Goal: Task Accomplishment & Management: Complete application form

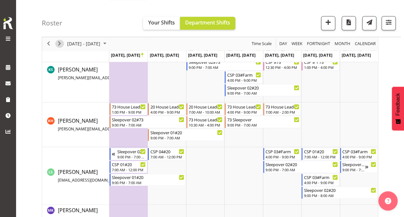
click at [59, 43] on span "Next" at bounding box center [60, 44] width 8 height 8
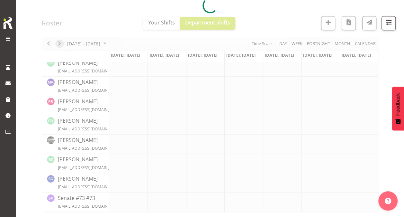
scroll to position [264, 0]
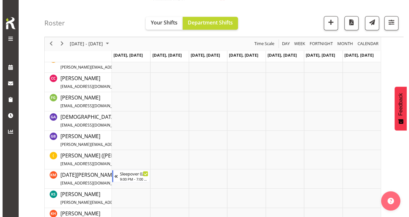
scroll to position [184, 0]
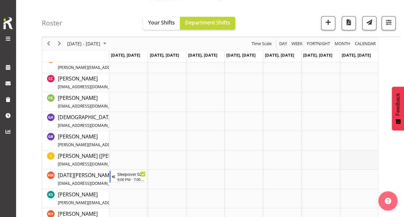
click at [363, 160] on td "Timeline Week of September 29, 2025" at bounding box center [359, 159] width 38 height 19
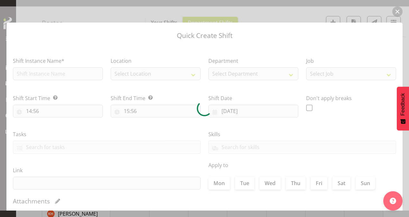
type input "[DATE]"
checkbox input "true"
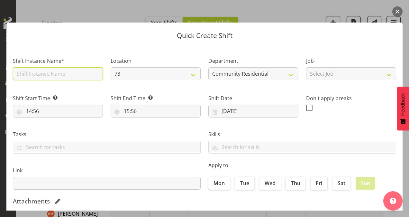
click at [47, 76] on input "text" at bounding box center [58, 73] width 90 height 13
drag, startPoint x: 68, startPoint y: 75, endPoint x: 0, endPoint y: 73, distance: 67.8
type input "73 Sleepover"
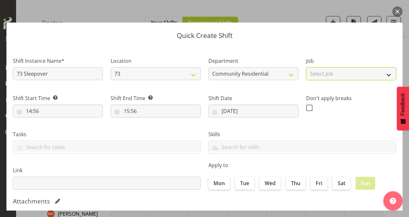
click at [318, 74] on select "Select Job Accounts Admin Art Coordinator Community Leader Community Support Pe…" at bounding box center [351, 73] width 90 height 13
select select "2"
click at [306, 67] on select "Select Job Accounts Admin Art Coordinator Community Leader Community Support Pe…" at bounding box center [351, 73] width 90 height 13
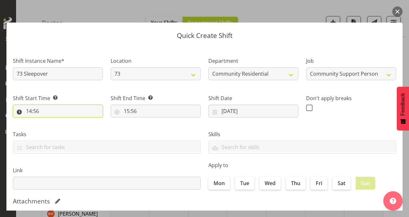
click at [31, 110] on input "14:56" at bounding box center [58, 110] width 90 height 13
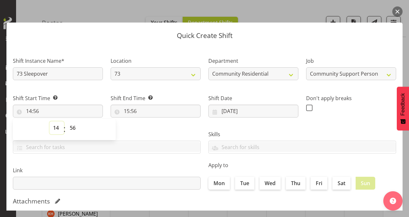
click at [58, 128] on select "00 01 02 03 04 05 06 07 08 09 10 11 12 13 14 15 16 17 18 19 20 21 22 23" at bounding box center [56, 127] width 14 height 13
select select "21"
click at [49, 121] on select "00 01 02 03 04 05 06 07 08 09 10 11 12 13 14 15 16 17 18 19 20 21 22 23" at bounding box center [56, 127] width 14 height 13
type input "21:56"
click at [75, 128] on select "00 01 02 03 04 05 06 07 08 09 10 11 12 13 14 15 16 17 18 19 20 21 22 23 24 25 2…" at bounding box center [73, 127] width 14 height 13
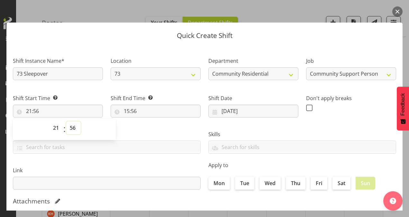
select select "0"
click at [66, 121] on select "00 01 02 03 04 05 06 07 08 09 10 11 12 13 14 15 16 17 18 19 20 21 22 23 24 25 2…" at bounding box center [73, 127] width 14 height 13
type input "21:00"
click at [125, 109] on input "15:56" at bounding box center [156, 110] width 90 height 13
click at [153, 128] on select "00 01 02 03 04 05 06 07 08 09 10 11 12 13 14 15 16 17 18 19 20 21 22 23" at bounding box center [154, 127] width 14 height 13
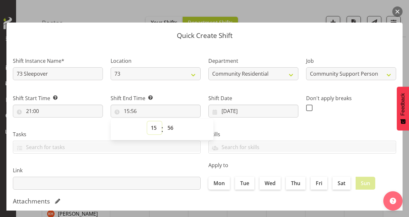
select select "7"
click at [147, 121] on select "00 01 02 03 04 05 06 07 08 09 10 11 12 13 14 15 16 17 18 19 20 21 22 23" at bounding box center [154, 127] width 14 height 13
type input "07:56"
click at [169, 129] on select "00 01 02 03 04 05 06 07 08 09 10 11 12 13 14 15 16 17 18 19 20 21 22 23 24 25 2…" at bounding box center [171, 127] width 14 height 13
select select "0"
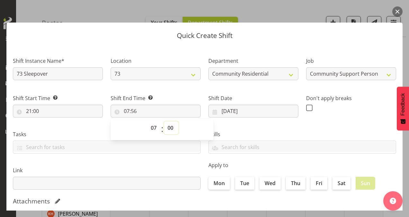
click at [164, 121] on select "00 01 02 03 04 05 06 07 08 09 10 11 12 13 14 15 16 17 18 19 20 21 22 23 24 25 2…" at bounding box center [171, 127] width 14 height 13
type input "07:00"
click at [306, 107] on span at bounding box center [309, 107] width 6 height 6
click at [306, 107] on input "checkbox" at bounding box center [308, 107] width 4 height 4
checkbox input "true"
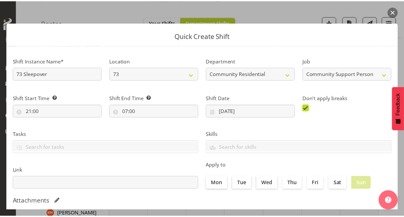
scroll to position [124, 0]
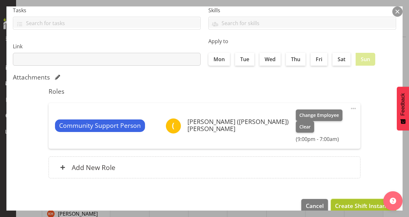
click at [345, 201] on span "Create Shift Instance" at bounding box center [363, 205] width 57 height 8
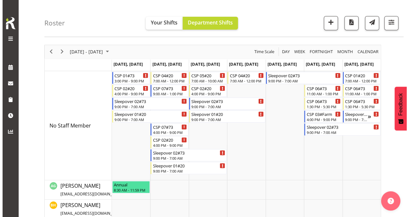
scroll to position [19, 0]
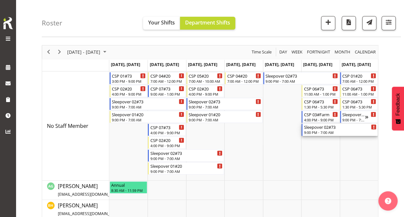
click at [322, 130] on div "9:00 PM - 7:00 AM" at bounding box center [340, 131] width 73 height 5
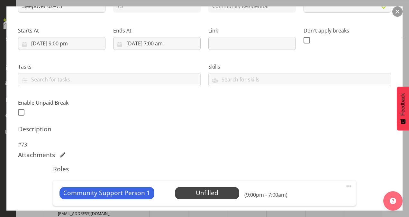
scroll to position [144, 0]
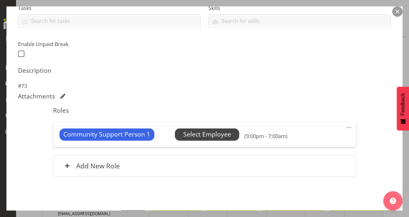
select select "2"
click at [217, 133] on span "Select Employee" at bounding box center [207, 133] width 48 height 9
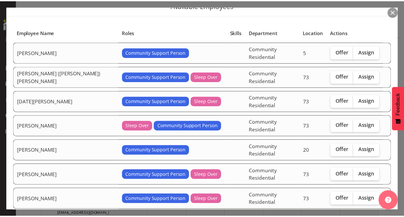
scroll to position [50, 0]
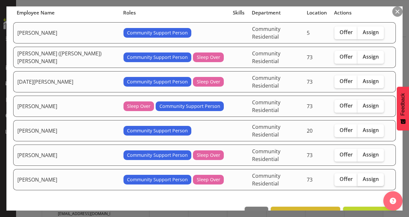
click at [362, 175] on span "Assign" at bounding box center [370, 178] width 16 height 6
click at [357, 177] on input "Assign" at bounding box center [359, 179] width 4 height 4
checkbox input "true"
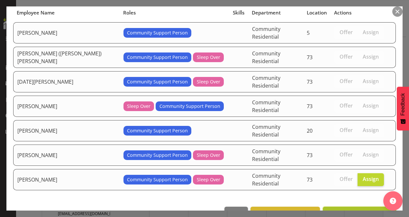
click at [354, 209] on span "Assign [PERSON_NAME]" at bounding box center [359, 213] width 65 height 8
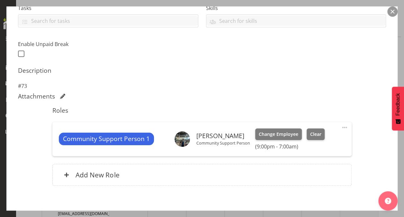
scroll to position [176, 0]
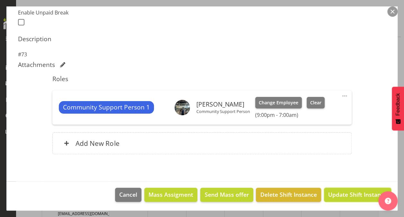
click at [354, 192] on span "Update Shift Instance" at bounding box center [357, 194] width 59 height 8
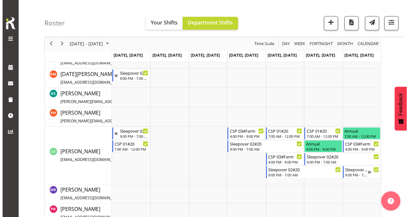
scroll to position [285, 0]
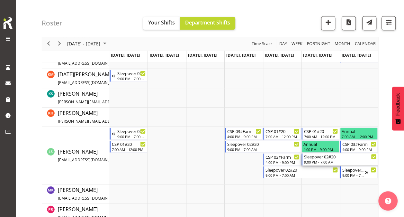
click at [332, 155] on div "Sleepover 02#20" at bounding box center [340, 156] width 73 height 6
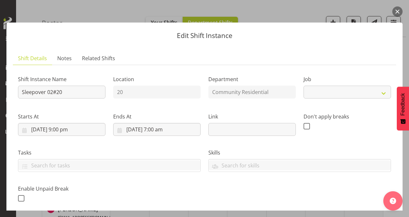
select select "2"
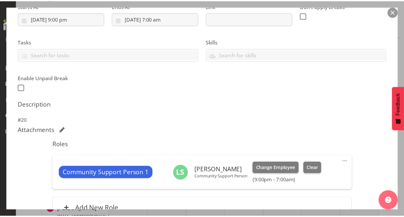
scroll to position [112, 0]
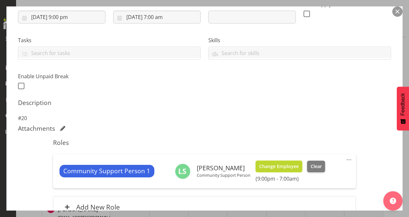
click at [290, 164] on span "Change Employee" at bounding box center [279, 166] width 40 height 7
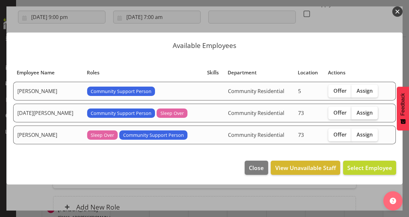
click at [368, 111] on span "Assign" at bounding box center [364, 112] width 16 height 6
click at [355, 111] on input "Assign" at bounding box center [353, 112] width 4 height 4
checkbox input "true"
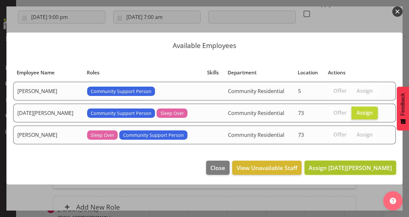
click at [350, 164] on span "Assign [DATE][PERSON_NAME]" at bounding box center [349, 168] width 83 height 8
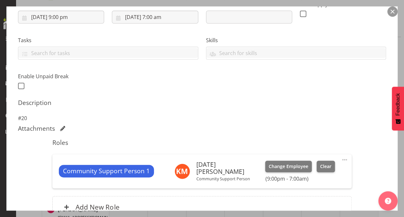
scroll to position [176, 0]
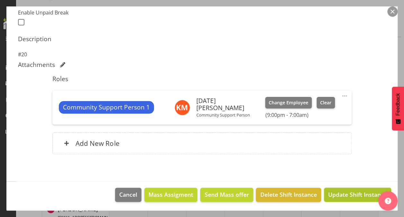
click at [350, 193] on span "Update Shift Instance" at bounding box center [357, 194] width 59 height 8
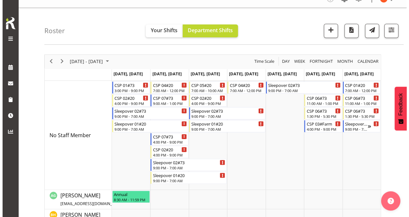
scroll to position [9, 0]
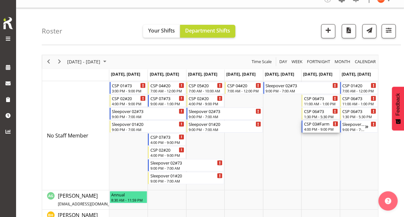
click at [317, 127] on div "4:00 PM - 9:00 PM" at bounding box center [321, 128] width 34 height 5
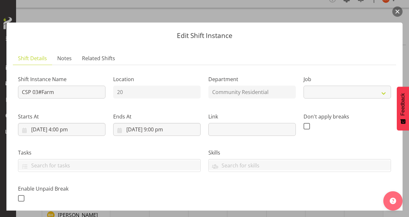
select select "2"
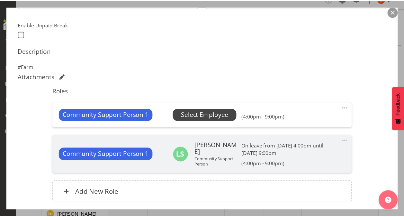
scroll to position [164, 0]
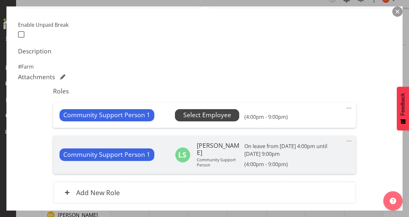
click at [207, 112] on span "Select Employee" at bounding box center [207, 114] width 48 height 9
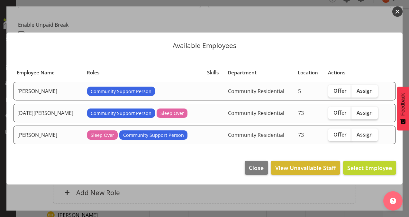
click at [357, 111] on span "Assign" at bounding box center [364, 112] width 16 height 6
click at [355, 111] on input "Assign" at bounding box center [353, 112] width 4 height 4
checkbox input "true"
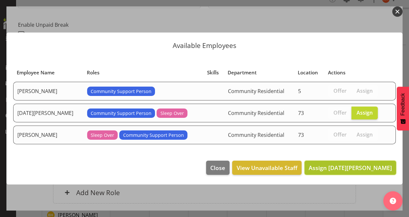
click at [353, 169] on span "Assign [DATE][PERSON_NAME]" at bounding box center [349, 168] width 83 height 8
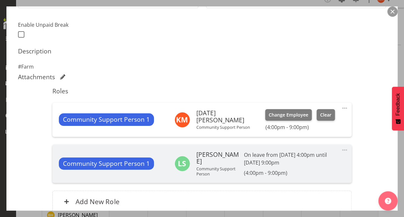
scroll to position [221, 0]
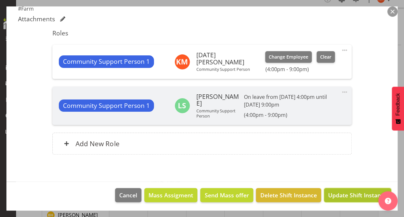
click at [339, 191] on span "Update Shift Instance" at bounding box center [357, 195] width 59 height 8
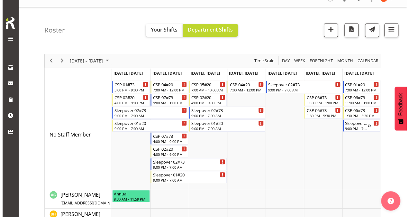
scroll to position [0, 0]
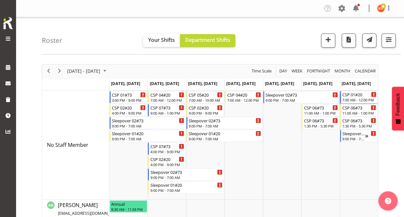
click at [350, 93] on div "CSP 01#20" at bounding box center [359, 94] width 34 height 6
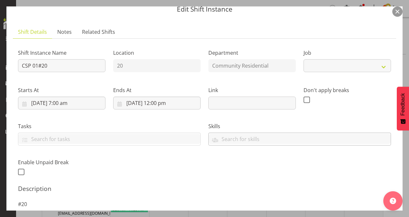
select select "2"
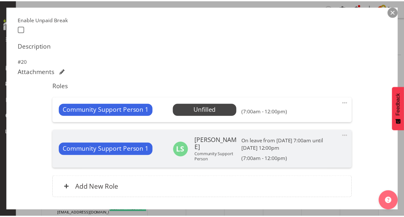
scroll to position [173, 0]
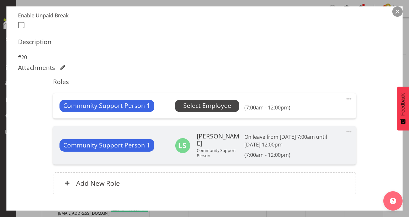
click at [213, 106] on span "Select Employee" at bounding box center [207, 105] width 48 height 9
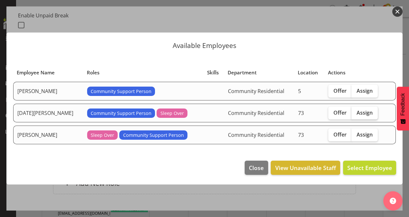
click at [356, 111] on span "Assign" at bounding box center [364, 112] width 16 height 6
click at [355, 111] on input "Assign" at bounding box center [353, 112] width 4 height 4
checkbox input "true"
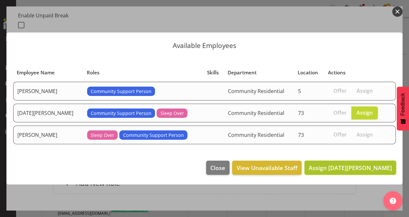
click at [359, 164] on span "Assign [DATE][PERSON_NAME]" at bounding box center [349, 168] width 83 height 8
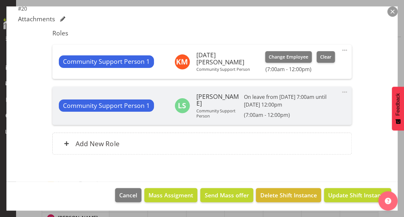
scroll to position [45, 0]
click at [351, 192] on span "Update Shift Instance" at bounding box center [357, 195] width 59 height 8
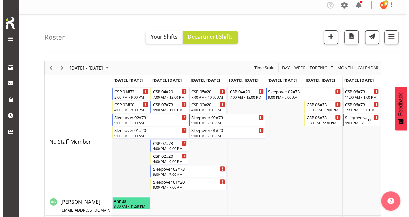
scroll to position [6, 0]
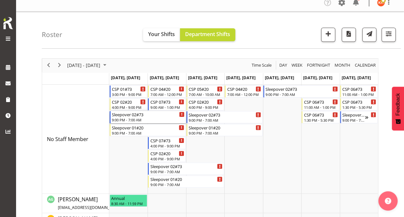
click at [135, 114] on div "Sleepover 02#73" at bounding box center [148, 114] width 73 height 6
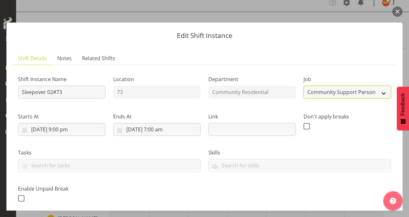
click at [316, 90] on select "Create new job Accounts Admin Art Coordinator Community Leader Community Suppor…" at bounding box center [346, 91] width 87 height 13
select select "1"
click at [303, 85] on select "Create new job Accounts Admin Art Coordinator Community Leader Community Suppor…" at bounding box center [346, 91] width 87 height 13
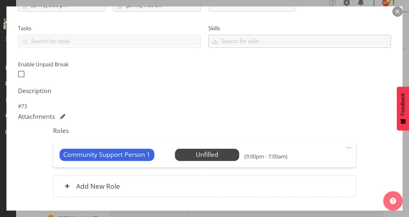
scroll to position [144, 0]
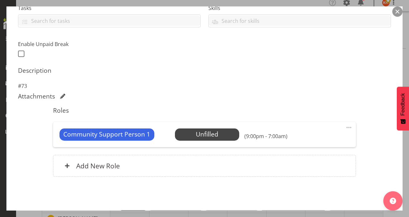
click at [345, 127] on span at bounding box center [349, 127] width 8 height 8
click at [313, 161] on link "Delete" at bounding box center [322, 165] width 62 height 12
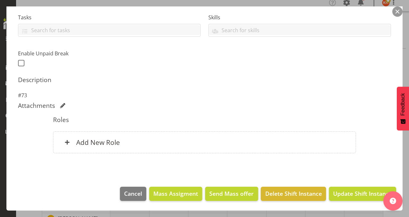
scroll to position [134, 0]
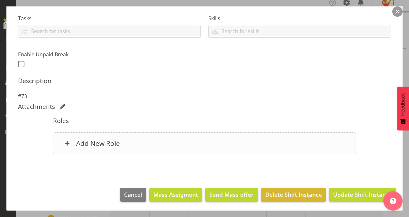
click at [106, 141] on h6 "Add New Role" at bounding box center [98, 143] width 44 height 8
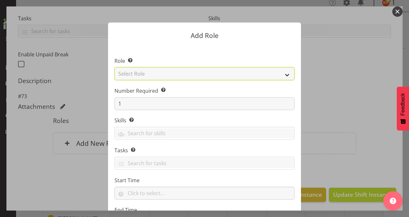
click at [193, 75] on select "Select Role Area Manager Art Coordination Community - SIL Community Leader Comm…" at bounding box center [204, 73] width 180 height 13
select select "12"
click at [114, 67] on select "Select Role Area Manager Art Coordination Community - SIL Community Leader Comm…" at bounding box center [204, 73] width 180 height 13
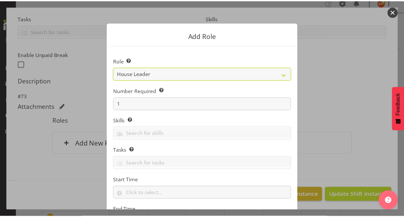
scroll to position [62, 0]
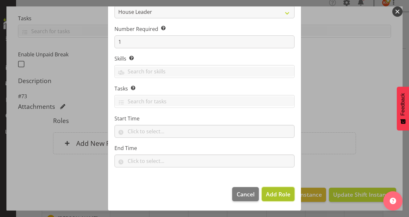
click at [272, 190] on span "Add Role" at bounding box center [278, 194] width 24 height 8
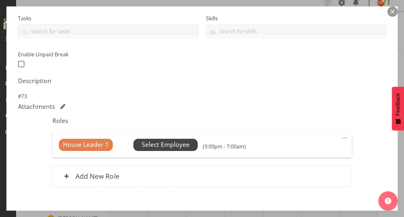
click at [171, 142] on span "Select Employee" at bounding box center [166, 144] width 48 height 9
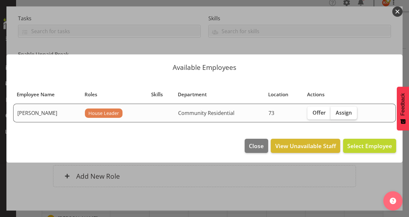
click at [351, 112] on label "Assign" at bounding box center [343, 112] width 26 height 13
click at [334, 112] on input "Assign" at bounding box center [332, 112] width 4 height 4
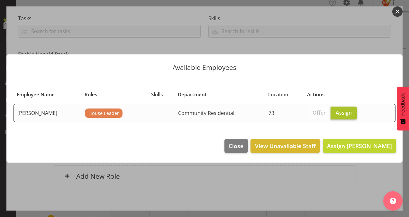
click at [351, 111] on label "Assign" at bounding box center [343, 112] width 26 height 13
click at [334, 111] on input "Assign" at bounding box center [332, 112] width 4 height 4
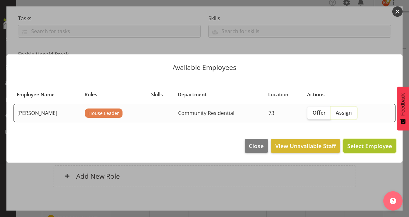
click at [367, 146] on span "Select Employee" at bounding box center [369, 146] width 45 height 8
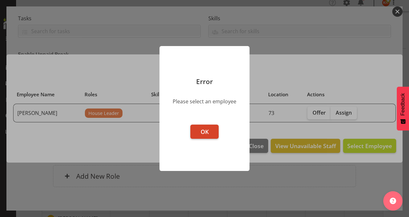
click at [202, 130] on span "OK" at bounding box center [204, 132] width 8 height 8
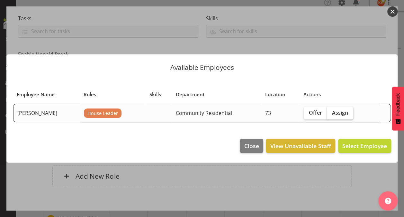
click at [332, 112] on span "Assign" at bounding box center [340, 112] width 16 height 6
click at [331, 112] on input "Assign" at bounding box center [329, 112] width 4 height 4
checkbox input "true"
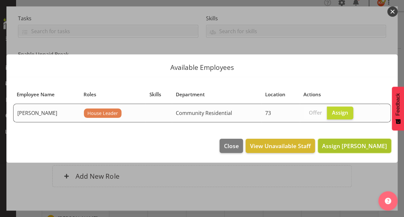
click at [343, 146] on span "Assign [PERSON_NAME]" at bounding box center [354, 146] width 65 height 8
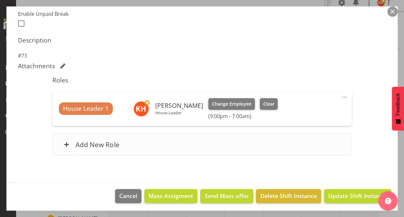
scroll to position [176, 0]
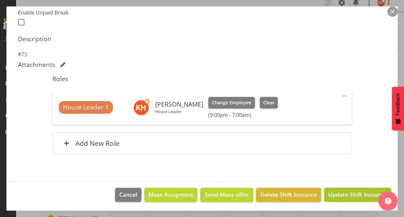
click at [347, 190] on span "Update Shift Instance" at bounding box center [357, 194] width 59 height 8
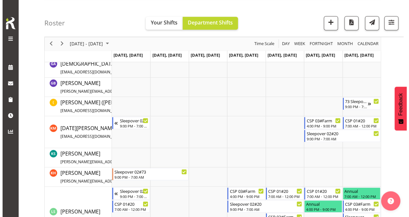
scroll to position [225, 0]
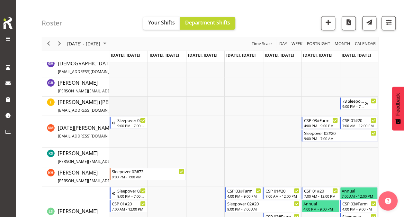
click at [127, 105] on td "Timeline Week of September 29, 2025" at bounding box center [128, 105] width 38 height 19
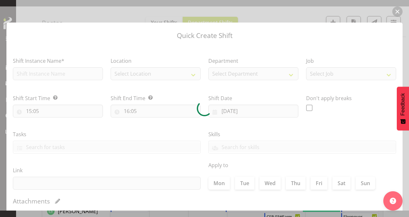
type input "[DATE]"
checkbox input "true"
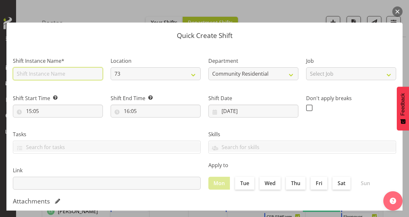
click at [60, 74] on input "text" at bounding box center [58, 73] width 90 height 13
type input "CSP # 1 73"
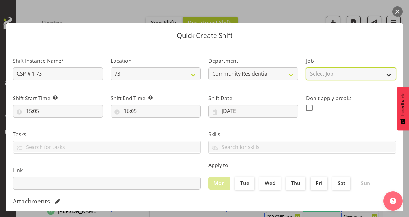
click at [336, 76] on select "Select Job Accounts Admin Art Coordinator Community Leader Community Support Pe…" at bounding box center [351, 73] width 90 height 13
select select "2"
click at [306, 67] on select "Select Job Accounts Admin Art Coordinator Community Leader Community Support Pe…" at bounding box center [351, 73] width 90 height 13
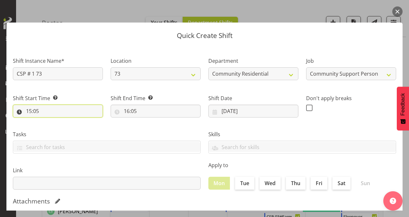
click at [30, 111] on input "15:05" at bounding box center [58, 110] width 90 height 13
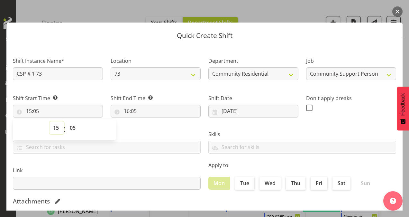
click at [56, 128] on select "00 01 02 03 04 05 06 07 08 09 10 11 12 13 14 15 16 17 18 19 20 21 22 23" at bounding box center [56, 127] width 14 height 13
select select "8"
click at [49, 121] on select "00 01 02 03 04 05 06 07 08 09 10 11 12 13 14 15 16 17 18 19 20 21 22 23" at bounding box center [56, 127] width 14 height 13
type input "08:05"
click at [73, 126] on select "00 01 02 03 04 05 06 07 08 09 10 11 12 13 14 15 16 17 18 19 20 21 22 23 24 25 2…" at bounding box center [73, 127] width 14 height 13
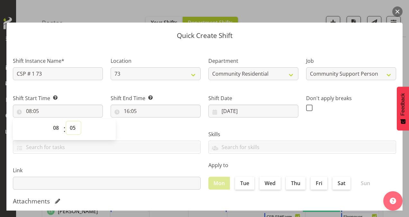
select select "30"
click at [66, 121] on select "00 01 02 03 04 05 06 07 08 09 10 11 12 13 14 15 16 17 18 19 20 21 22 23 24 25 2…" at bounding box center [73, 127] width 14 height 13
type input "08:30"
click at [128, 111] on input "16:05" at bounding box center [156, 110] width 90 height 13
click at [153, 127] on select "00 01 02 03 04 05 06 07 08 09 10 11 12 13 14 15 16 17 18 19 20 21 22 23" at bounding box center [154, 127] width 14 height 13
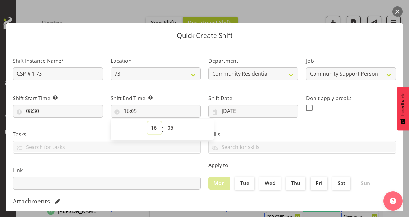
select select "12"
click at [147, 121] on select "00 01 02 03 04 05 06 07 08 09 10 11 12 13 14 15 16 17 18 19 20 21 22 23" at bounding box center [154, 127] width 14 height 13
type input "12:05"
click at [170, 127] on select "00 01 02 03 04 05 06 07 08 09 10 11 12 13 14 15 16 17 18 19 20 21 22 23 24 25 2…" at bounding box center [171, 127] width 14 height 13
select select "0"
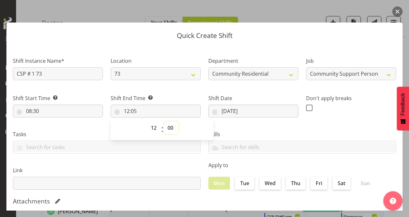
click at [164, 121] on select "00 01 02 03 04 05 06 07 08 09 10 11 12 13 14 15 16 17 18 19 20 21 22 23 24 25 2…" at bounding box center [171, 127] width 14 height 13
type input "12:00"
click at [306, 108] on span at bounding box center [309, 107] width 6 height 6
click at [306, 108] on input "checkbox" at bounding box center [308, 107] width 4 height 4
checkbox input "true"
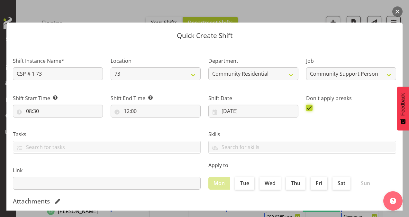
scroll to position [124, 0]
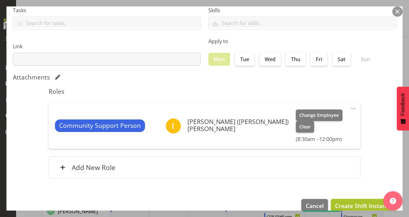
click at [347, 201] on span "Create Shift Instance" at bounding box center [363, 205] width 57 height 8
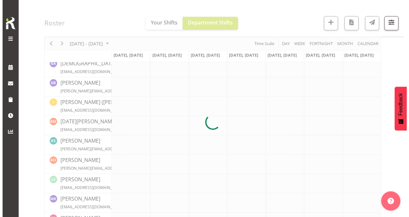
scroll to position [225, 0]
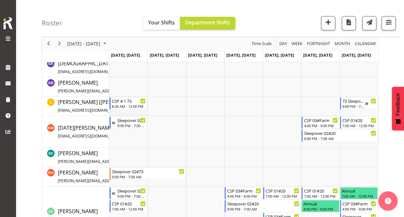
click at [139, 111] on td "Timeline Week of September 29, 2025" at bounding box center [128, 105] width 38 height 19
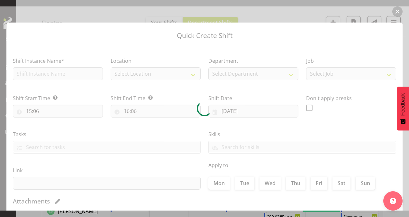
type input "[DATE]"
checkbox input "true"
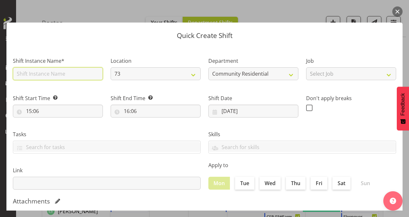
click at [61, 73] on input "text" at bounding box center [58, 73] width 90 height 13
type input "CSP # 1 73"
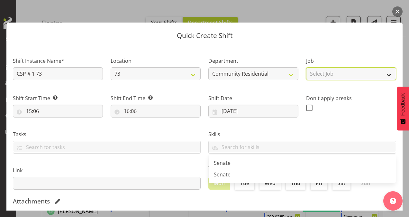
click at [316, 72] on select "Select Job Accounts Admin Art Coordinator Community Leader Community Support Pe…" at bounding box center [351, 73] width 90 height 13
select select "2"
click at [306, 67] on select "Select Job Accounts Admin Art Coordinator Community Leader Community Support Pe…" at bounding box center [351, 73] width 90 height 13
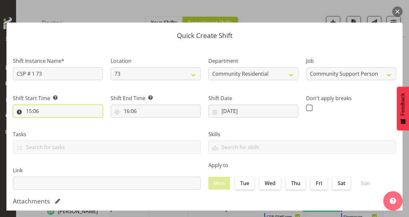
click at [30, 109] on input "15:06" at bounding box center [58, 110] width 90 height 13
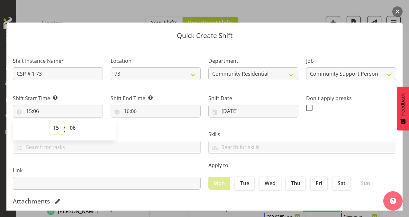
click at [57, 127] on select "00 01 02 03 04 05 06 07 08 09 10 11 12 13 14 15 16 17 18 19 20 21 22 23" at bounding box center [56, 127] width 14 height 13
select select "12"
click at [49, 121] on select "00 01 02 03 04 05 06 07 08 09 10 11 12 13 14 15 16 17 18 19 20 21 22 23" at bounding box center [56, 127] width 14 height 13
type input "12:06"
click at [71, 127] on select "00 01 02 03 04 05 06 07 08 09 10 11 12 13 14 15 16 17 18 19 20 21 22 23 24 25 2…" at bounding box center [73, 127] width 14 height 13
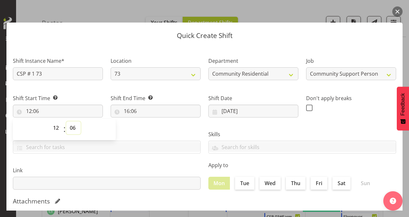
select select "30"
click at [66, 121] on select "00 01 02 03 04 05 06 07 08 09 10 11 12 13 14 15 16 17 18 19 20 21 22 23 24 25 2…" at bounding box center [73, 127] width 14 height 13
type input "12:30"
click at [128, 111] on input "16:06" at bounding box center [156, 110] width 90 height 13
click at [155, 127] on select "00 01 02 03 04 05 06 07 08 09 10 11 12 13 14 15 16 17 18 19 20 21 22 23" at bounding box center [154, 127] width 14 height 13
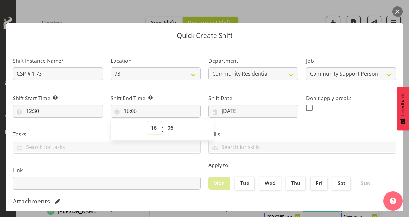
select select "17"
click at [147, 121] on select "00 01 02 03 04 05 06 07 08 09 10 11 12 13 14 15 16 17 18 19 20 21 22 23" at bounding box center [154, 127] width 14 height 13
type input "17:06"
click at [169, 127] on select "00 01 02 03 04 05 06 07 08 09 10 11 12 13 14 15 16 17 18 19 20 21 22 23 24 25 2…" at bounding box center [171, 127] width 14 height 13
select select "0"
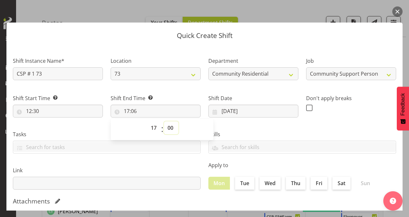
click at [164, 121] on select "00 01 02 03 04 05 06 07 08 09 10 11 12 13 14 15 16 17 18 19 20 21 22 23 24 25 2…" at bounding box center [171, 127] width 14 height 13
type input "17:00"
click at [306, 105] on span at bounding box center [309, 107] width 6 height 6
click at [306, 105] on input "checkbox" at bounding box center [308, 107] width 4 height 4
checkbox input "true"
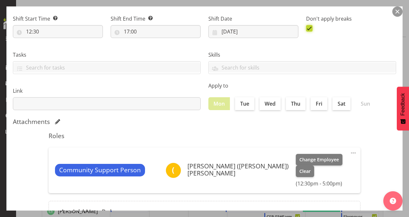
scroll to position [124, 0]
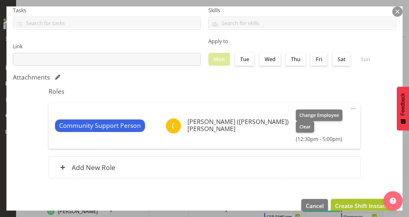
click at [342, 201] on span "Create Shift Instance" at bounding box center [363, 205] width 57 height 8
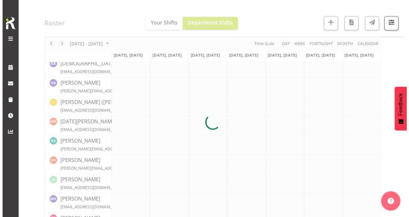
scroll to position [225, 0]
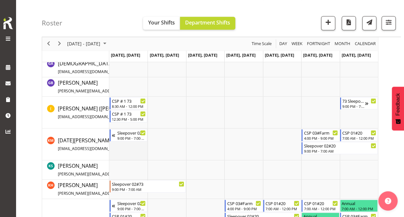
click at [129, 147] on td "Timeline Week of September 29, 2025" at bounding box center [128, 144] width 38 height 32
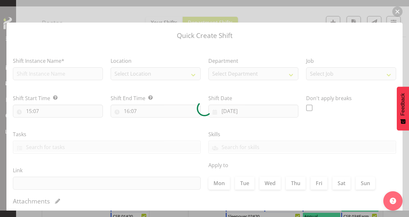
type input "[DATE]"
checkbox input "true"
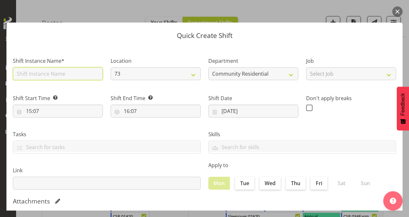
click at [49, 71] on input "text" at bounding box center [58, 73] width 90 height 13
type input "CSP # 1 73"
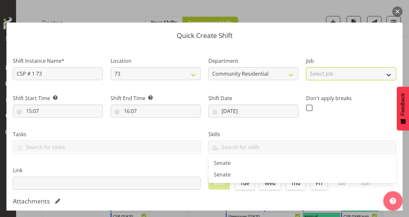
click at [320, 71] on select "Select Job Accounts Admin Art Coordinator Community Leader Community Support Pe…" at bounding box center [351, 73] width 90 height 13
select select "2"
click at [306, 67] on select "Select Job Accounts Admin Art Coordinator Community Leader Community Support Pe…" at bounding box center [351, 73] width 90 height 13
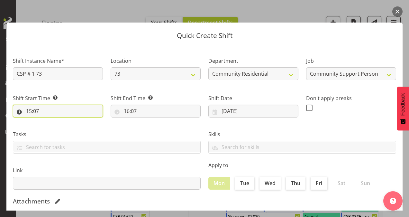
click at [30, 109] on input "15:07" at bounding box center [58, 110] width 90 height 13
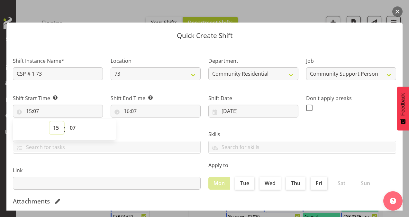
click at [59, 125] on select "00 01 02 03 04 05 06 07 08 09 10 11 12 13 14 15 16 17 18 19 20 21 22 23" at bounding box center [56, 127] width 14 height 13
select select "7"
click at [49, 121] on select "00 01 02 03 04 05 06 07 08 09 10 11 12 13 14 15 16 17 18 19 20 21 22 23" at bounding box center [56, 127] width 14 height 13
type input "07:07"
click at [73, 127] on select "00 01 02 03 04 05 06 07 08 09 10 11 12 13 14 15 16 17 18 19 20 21 22 23 24 25 2…" at bounding box center [73, 127] width 14 height 13
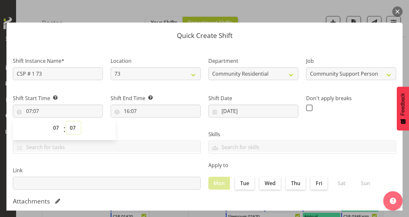
select select "0"
click at [66, 121] on select "00 01 02 03 04 05 06 07 08 09 10 11 12 13 14 15 16 17 18 19 20 21 22 23 24 25 2…" at bounding box center [73, 127] width 14 height 13
type input "07:00"
click at [128, 111] on input "16:07" at bounding box center [156, 110] width 90 height 13
click at [154, 128] on select "00 01 02 03 04 05 06 07 08 09 10 11 12 13 14 15 16 17 18 19 20 21 22 23" at bounding box center [154, 127] width 14 height 13
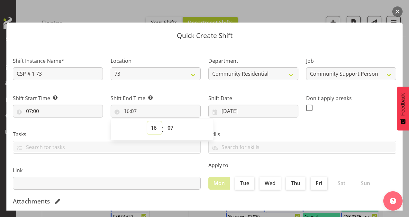
select select "17"
click at [147, 121] on select "00 01 02 03 04 05 06 07 08 09 10 11 12 13 14 15 16 17 18 19 20 21 22 23" at bounding box center [154, 127] width 14 height 13
type input "17:07"
click at [169, 127] on select "00 01 02 03 04 05 06 07 08 09 10 11 12 13 14 15 16 17 18 19 20 21 22 23 24 25 2…" at bounding box center [171, 127] width 14 height 13
select select "0"
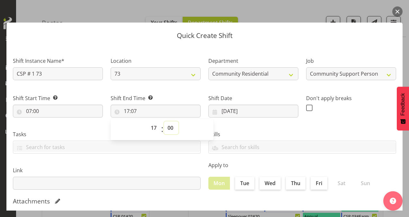
click at [164, 121] on select "00 01 02 03 04 05 06 07 08 09 10 11 12 13 14 15 16 17 18 19 20 21 22 23 24 25 2…" at bounding box center [171, 127] width 14 height 13
type input "17:00"
click at [232, 126] on div "Skills Senate Senate" at bounding box center [301, 139] width 195 height 36
click at [307, 108] on span at bounding box center [309, 107] width 6 height 6
click at [307, 108] on input "checkbox" at bounding box center [308, 107] width 4 height 4
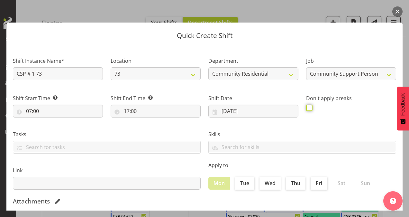
checkbox input "true"
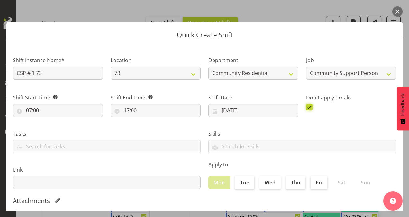
scroll to position [0, 0]
click at [126, 110] on input "17:00" at bounding box center [156, 110] width 90 height 13
click at [152, 127] on select "00 01 02 03 04 05 06 07 08 09 10 11 12 13 14 15 16 17 18 19 20 21 22 23" at bounding box center [154, 127] width 14 height 13
select select "13"
click at [147, 121] on select "00 01 02 03 04 05 06 07 08 09 10 11 12 13 14 15 16 17 18 19 20 21 22 23" at bounding box center [154, 127] width 14 height 13
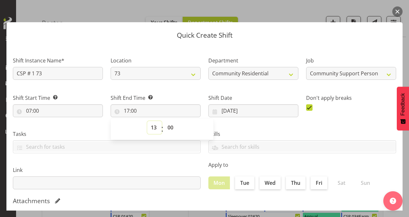
type input "13:00"
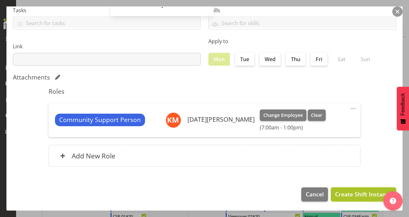
click at [335, 193] on span "Create Shift Instance" at bounding box center [363, 194] width 57 height 8
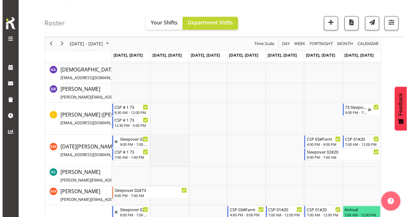
scroll to position [217, 0]
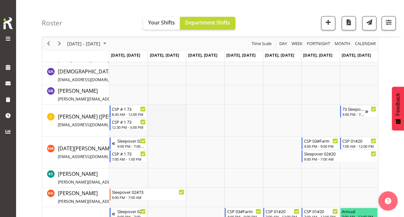
click at [165, 114] on td "Timeline Week of September 29, 2025" at bounding box center [166, 120] width 38 height 32
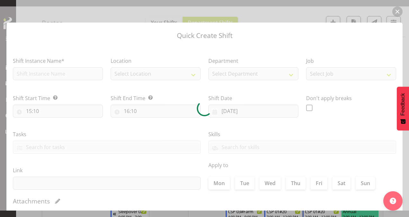
type input "[DATE]"
checkbox input "true"
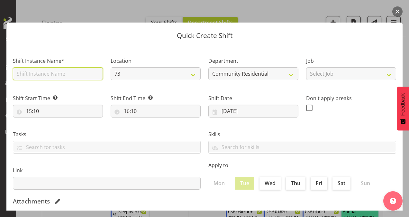
click at [72, 73] on input "text" at bounding box center [58, 73] width 90 height 13
click at [101, 37] on p "Quick Create Shift" at bounding box center [204, 35] width 383 height 7
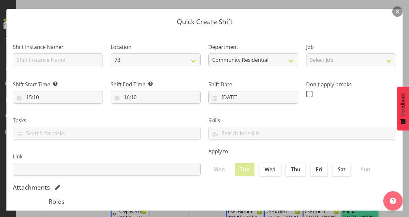
scroll to position [13, 0]
click at [40, 62] on input "text" at bounding box center [58, 60] width 90 height 13
type input "CSP # 1 73"
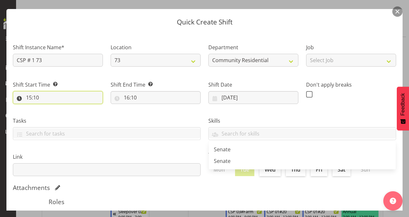
click at [31, 97] on input "15:10" at bounding box center [58, 97] width 90 height 13
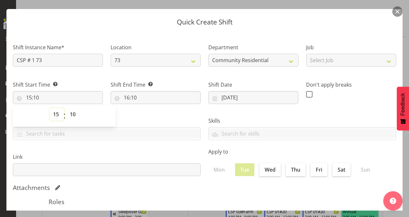
click at [57, 112] on select "00 01 02 03 04 05 06 07 08 09 10 11 12 13 14 15 16 17 18 19 20 21 22 23" at bounding box center [56, 114] width 14 height 13
select select "8"
click at [49, 108] on select "00 01 02 03 04 05 06 07 08 09 10 11 12 13 14 15 16 17 18 19 20 21 22 23" at bounding box center [56, 114] width 14 height 13
type input "08:10"
click at [73, 114] on select "00 01 02 03 04 05 06 07 08 09 10 11 12 13 14 15 16 17 18 19 20 21 22 23 24 25 2…" at bounding box center [73, 114] width 14 height 13
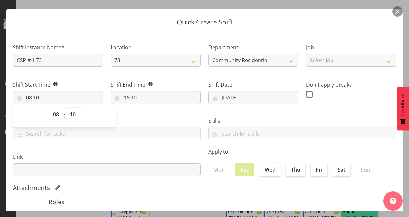
select select "30"
click at [66, 108] on select "00 01 02 03 04 05 06 07 08 09 10 11 12 13 14 15 16 17 18 19 20 21 22 23 24 25 2…" at bounding box center [73, 114] width 14 height 13
type input "08:30"
click at [127, 98] on input "16:10" at bounding box center [156, 97] width 90 height 13
click at [155, 116] on select "00 01 02 03 04 05 06 07 08 09 10 11 12 13 14 15 16 17 18 19 20 21 22 23" at bounding box center [154, 114] width 14 height 13
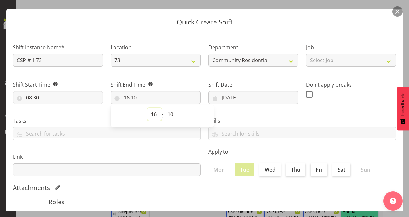
select select "13"
click at [147, 108] on select "00 01 02 03 04 05 06 07 08 09 10 11 12 13 14 15 16 17 18 19 20 21 22 23" at bounding box center [154, 114] width 14 height 13
type input "13:10"
click at [170, 114] on select "00 01 02 03 04 05 06 07 08 09 10 11 12 13 14 15 16 17 18 19 20 21 22 23 24 25 2…" at bounding box center [171, 114] width 14 height 13
select select "0"
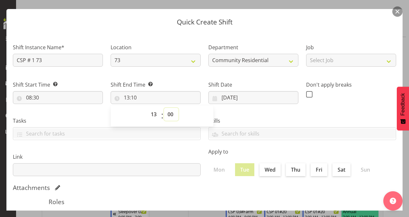
click at [164, 108] on select "00 01 02 03 04 05 06 07 08 09 10 11 12 13 14 15 16 17 18 19 20 21 22 23 24 25 2…" at bounding box center [171, 114] width 14 height 13
type input "13:00"
click at [306, 95] on span at bounding box center [309, 94] width 6 height 6
click at [306, 95] on input "checkbox" at bounding box center [308, 94] width 4 height 4
checkbox input "true"
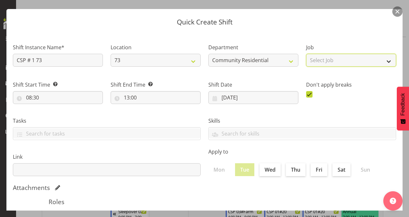
click at [329, 58] on select "Select Job Accounts Admin Art Coordinator Community Leader Community Support Pe…" at bounding box center [351, 60] width 90 height 13
select select "2"
click at [306, 54] on select "Select Job Accounts Admin Art Coordinator Community Leader Community Support Pe…" at bounding box center [351, 60] width 90 height 13
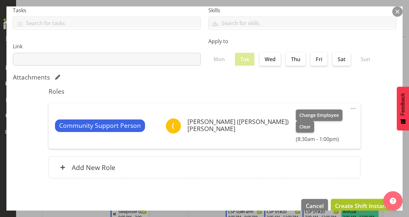
click at [356, 201] on span "Create Shift Instance" at bounding box center [363, 205] width 57 height 8
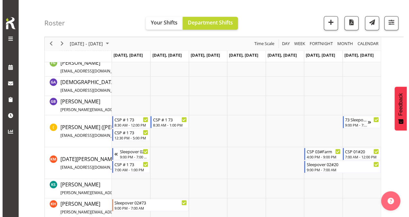
scroll to position [207, 0]
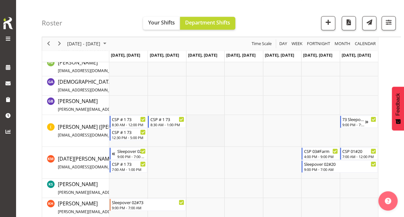
click at [200, 120] on td "Timeline Week of September 29, 2025" at bounding box center [205, 131] width 38 height 32
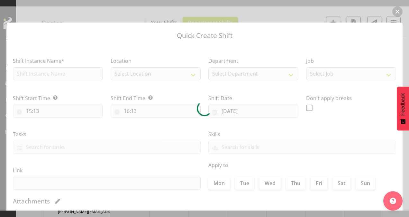
type input "[DATE]"
checkbox input "true"
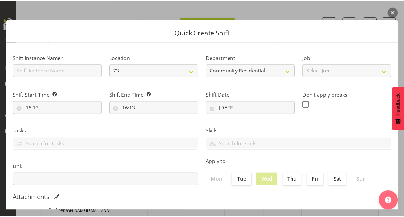
scroll to position [0, 0]
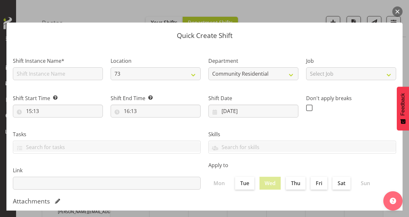
click at [399, 11] on button "button" at bounding box center [397, 11] width 10 height 10
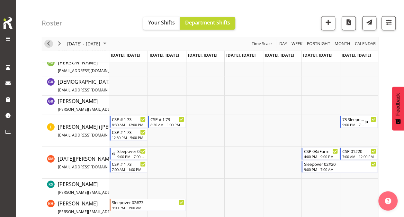
click at [48, 41] on span "Previous" at bounding box center [49, 44] width 8 height 8
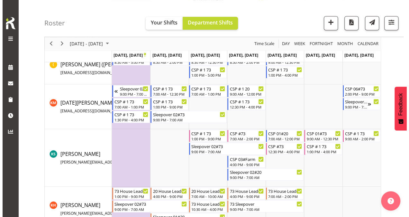
scroll to position [217, 0]
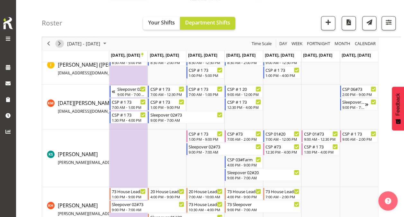
click at [60, 40] on span "Next" at bounding box center [60, 44] width 8 height 8
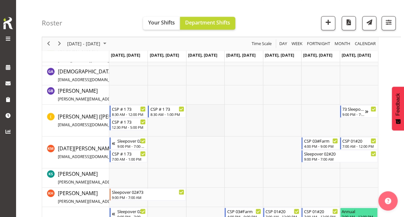
click at [207, 111] on td "Timeline Week of September 29, 2025" at bounding box center [205, 120] width 38 height 32
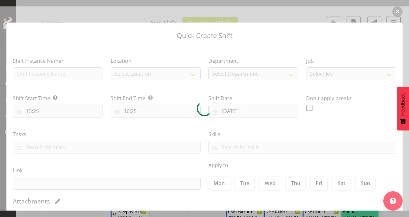
type input "[DATE]"
checkbox input "true"
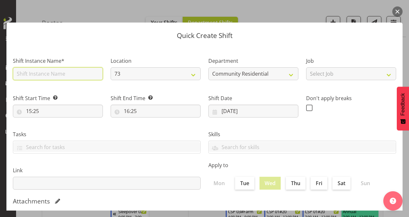
click at [58, 71] on input "text" at bounding box center [58, 73] width 90 height 13
type input "CSP # 1 73"
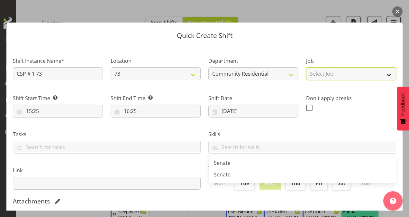
click at [320, 73] on select "Select Job Accounts Admin Art Coordinator Community Leader Community Support Pe…" at bounding box center [351, 73] width 90 height 13
select select "2"
click at [306, 67] on select "Select Job Accounts Admin Art Coordinator Community Leader Community Support Pe…" at bounding box center [351, 73] width 90 height 13
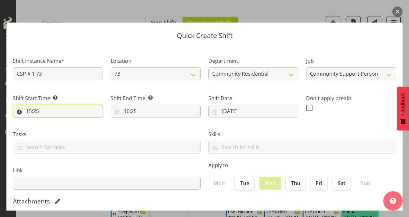
click at [30, 109] on input "15:25" at bounding box center [58, 110] width 90 height 13
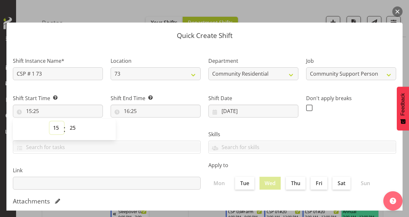
click at [57, 125] on select "00 01 02 03 04 05 06 07 08 09 10 11 12 13 14 15 16 17 18 19 20 21 22 23" at bounding box center [56, 127] width 14 height 13
select select "8"
click at [49, 121] on select "00 01 02 03 04 05 06 07 08 09 10 11 12 13 14 15 16 17 18 19 20 21 22 23" at bounding box center [56, 127] width 14 height 13
type input "08:25"
click at [71, 127] on select "00 01 02 03 04 05 06 07 08 09 10 11 12 13 14 15 16 17 18 19 20 21 22 23 24 25 2…" at bounding box center [73, 127] width 14 height 13
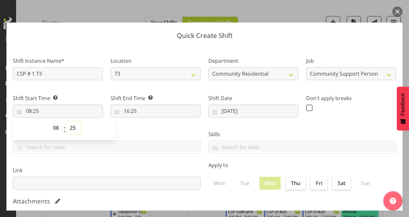
select select "30"
click at [66, 121] on select "00 01 02 03 04 05 06 07 08 09 10 11 12 13 14 15 16 17 18 19 20 21 22 23 24 25 2…" at bounding box center [73, 127] width 14 height 13
type input "08:30"
click at [128, 111] on input "16:25" at bounding box center [156, 110] width 90 height 13
click at [153, 128] on select "00 01 02 03 04 05 06 07 08 09 10 11 12 13 14 15 16 17 18 19 20 21 22 23" at bounding box center [154, 127] width 14 height 13
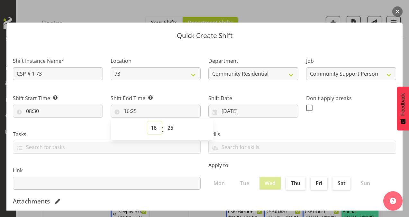
select select "12"
click at [147, 121] on select "00 01 02 03 04 05 06 07 08 09 10 11 12 13 14 15 16 17 18 19 20 21 22 23" at bounding box center [154, 127] width 14 height 13
type input "12:25"
click at [169, 125] on select "00 01 02 03 04 05 06 07 08 09 10 11 12 13 14 15 16 17 18 19 20 21 22 23 24 25 2…" at bounding box center [171, 127] width 14 height 13
select select "30"
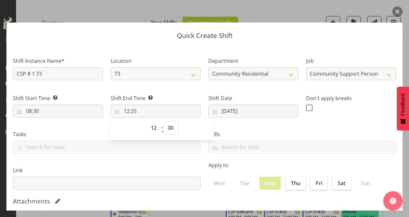
click at [164, 121] on select "00 01 02 03 04 05 06 07 08 09 10 11 12 13 14 15 16 17 18 19 20 21 22 23 24 25 2…" at bounding box center [171, 127] width 14 height 13
type input "12:30"
click at [306, 108] on span at bounding box center [309, 107] width 6 height 6
click at [306, 108] on input "checkbox" at bounding box center [308, 107] width 4 height 4
checkbox input "true"
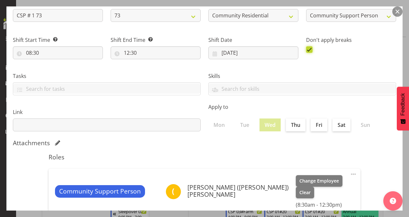
scroll to position [124, 0]
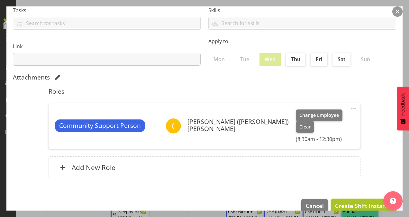
click at [344, 201] on span "Create Shift Instance" at bounding box center [363, 205] width 57 height 8
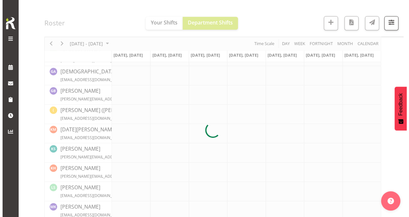
scroll to position [217, 0]
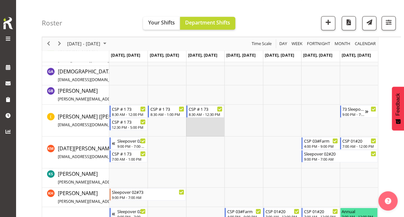
click at [201, 129] on td "Timeline Week of September 29, 2025" at bounding box center [205, 120] width 38 height 32
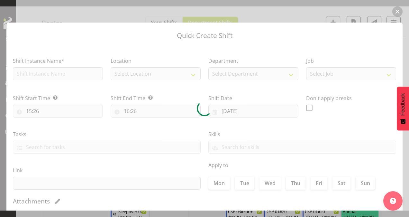
type input "[DATE]"
checkbox input "true"
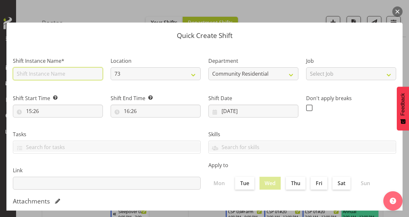
click at [58, 73] on input "text" at bounding box center [58, 73] width 90 height 13
type input "CSP # 1 73"
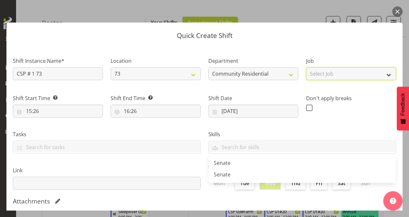
click at [342, 76] on select "Select Job Accounts Admin Art Coordinator Community Leader Community Support Pe…" at bounding box center [351, 73] width 90 height 13
select select "2"
click at [306, 67] on select "Select Job Accounts Admin Art Coordinator Community Leader Community Support Pe…" at bounding box center [351, 73] width 90 height 13
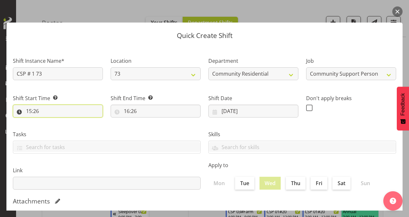
click at [30, 110] on input "15:26" at bounding box center [58, 110] width 90 height 13
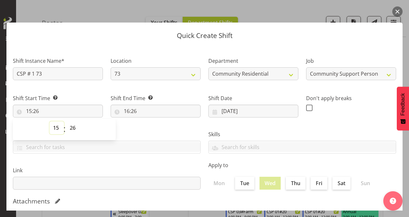
click at [58, 125] on select "00 01 02 03 04 05 06 07 08 09 10 11 12 13 14 15 16 17 18 19 20 21 22 23" at bounding box center [56, 127] width 14 height 13
select select "13"
click at [49, 121] on select "00 01 02 03 04 05 06 07 08 09 10 11 12 13 14 15 16 17 18 19 20 21 22 23" at bounding box center [56, 127] width 14 height 13
type input "13:26"
click at [72, 125] on select "00 01 02 03 04 05 06 07 08 09 10 11 12 13 14 15 16 17 18 19 20 21 22 23 24 25 2…" at bounding box center [73, 127] width 14 height 13
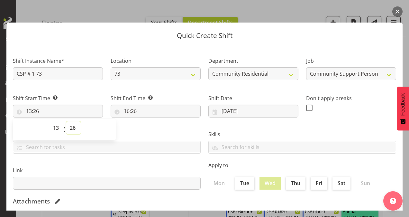
select select "0"
click at [66, 121] on select "00 01 02 03 04 05 06 07 08 09 10 11 12 13 14 15 16 17 18 19 20 21 22 23 24 25 2…" at bounding box center [73, 127] width 14 height 13
type input "13:00"
click at [126, 111] on input "16:26" at bounding box center [156, 110] width 90 height 13
click at [154, 127] on select "00 01 02 03 04 05 06 07 08 09 10 11 12 13 14 15 16 17 18 19 20 21 22 23" at bounding box center [154, 127] width 14 height 13
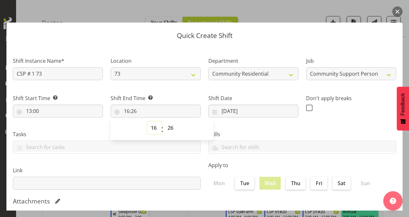
select select "17"
click at [147, 121] on select "00 01 02 03 04 05 06 07 08 09 10 11 12 13 14 15 16 17 18 19 20 21 22 23" at bounding box center [154, 127] width 14 height 13
type input "17:26"
click at [169, 127] on select "00 01 02 03 04 05 06 07 08 09 10 11 12 13 14 15 16 17 18 19 20 21 22 23 24 25 2…" at bounding box center [171, 127] width 14 height 13
select select "0"
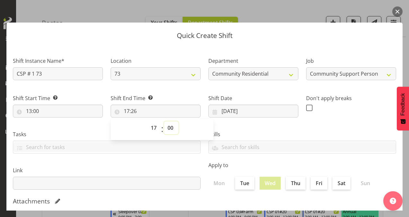
click at [164, 121] on select "00 01 02 03 04 05 06 07 08 09 10 11 12 13 14 15 16 17 18 19 20 21 22 23 24 25 2…" at bounding box center [171, 127] width 14 height 13
type input "17:00"
click at [306, 107] on span at bounding box center [309, 107] width 6 height 6
click at [306, 107] on input "checkbox" at bounding box center [308, 107] width 4 height 4
checkbox input "true"
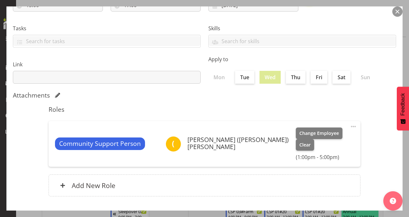
scroll to position [124, 0]
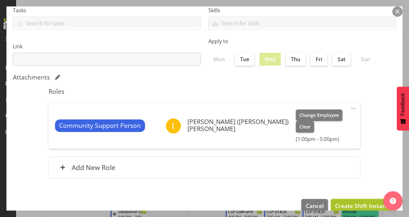
click at [342, 201] on span "Create Shift Instance" at bounding box center [363, 205] width 57 height 8
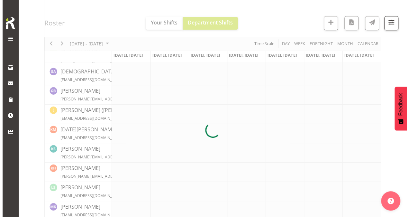
scroll to position [217, 0]
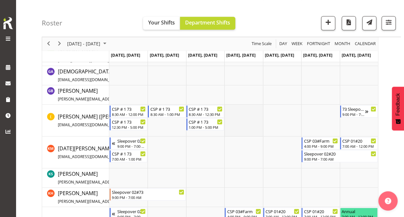
click at [246, 107] on td "Timeline Week of September 29, 2025" at bounding box center [243, 120] width 38 height 32
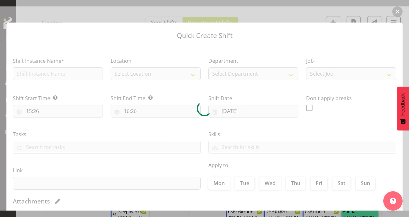
type input "[DATE]"
checkbox input "true"
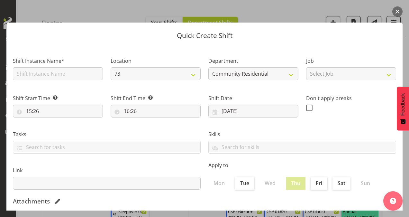
click at [395, 11] on button "button" at bounding box center [397, 11] width 10 height 10
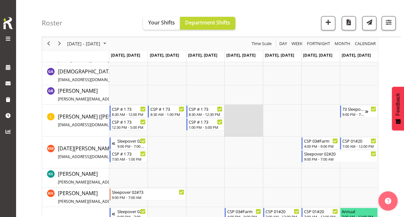
click at [236, 115] on td "Timeline Week of September 29, 2025" at bounding box center [243, 120] width 38 height 32
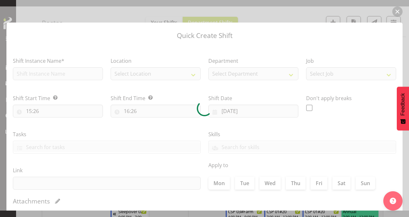
type input "[DATE]"
checkbox input "true"
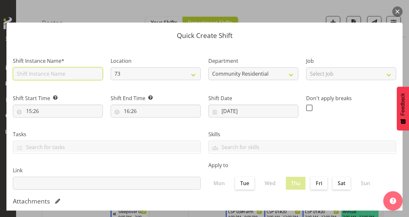
click at [62, 71] on input "text" at bounding box center [58, 73] width 90 height 13
type input "CSP # 1 73"
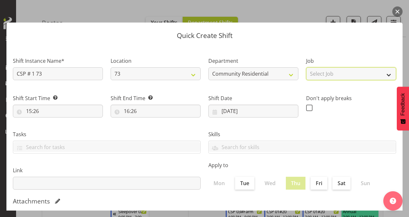
click at [311, 70] on select "Select Job Accounts Admin Art Coordinator Community Leader Community Support Pe…" at bounding box center [351, 73] width 90 height 13
select select "2"
click at [306, 67] on select "Select Job Accounts Admin Art Coordinator Community Leader Community Support Pe…" at bounding box center [351, 73] width 90 height 13
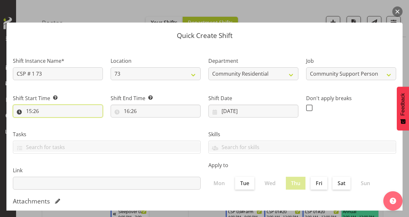
click at [30, 110] on input "15:26" at bounding box center [58, 110] width 90 height 13
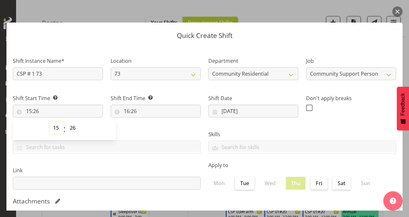
click at [57, 127] on select "00 01 02 03 04 05 06 07 08 09 10 11 12 13 14 15 16 17 18 19 20 21 22 23" at bounding box center [56, 127] width 14 height 13
select select "8"
click at [49, 121] on select "00 01 02 03 04 05 06 07 08 09 10 11 12 13 14 15 16 17 18 19 20 21 22 23" at bounding box center [56, 127] width 14 height 13
type input "08:26"
click at [73, 125] on select "00 01 02 03 04 05 06 07 08 09 10 11 12 13 14 15 16 17 18 19 20 21 22 23 24 25 2…" at bounding box center [73, 127] width 14 height 13
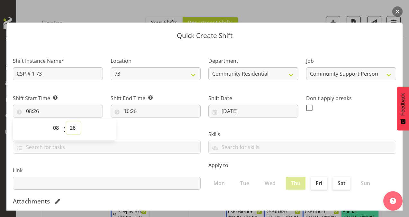
select select "30"
click at [66, 121] on select "00 01 02 03 04 05 06 07 08 09 10 11 12 13 14 15 16 17 18 19 20 21 22 23 24 25 2…" at bounding box center [73, 127] width 14 height 13
type input "08:30"
click at [126, 110] on input "16:26" at bounding box center [156, 110] width 90 height 13
click at [154, 127] on select "00 01 02 03 04 05 06 07 08 09 10 11 12 13 14 15 16 17 18 19 20 21 22 23" at bounding box center [154, 127] width 14 height 13
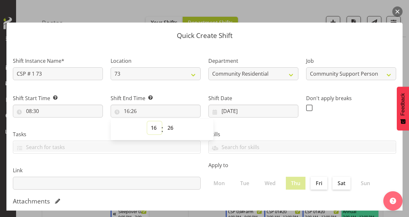
select select "14"
click at [147, 121] on select "00 01 02 03 04 05 06 07 08 09 10 11 12 13 14 15 16 17 18 19 20 21 22 23" at bounding box center [154, 127] width 14 height 13
type input "14:26"
click at [170, 127] on select "00 01 02 03 04 05 06 07 08 09 10 11 12 13 14 15 16 17 18 19 20 21 22 23 24 25 2…" at bounding box center [171, 127] width 14 height 13
select select "0"
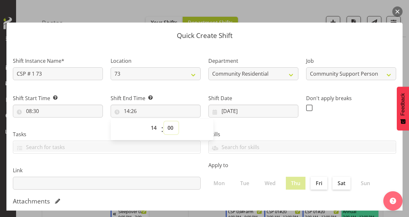
click at [164, 121] on select "00 01 02 03 04 05 06 07 08 09 10 11 12 13 14 15 16 17 18 19 20 21 22 23 24 25 2…" at bounding box center [171, 127] width 14 height 13
type input "14:00"
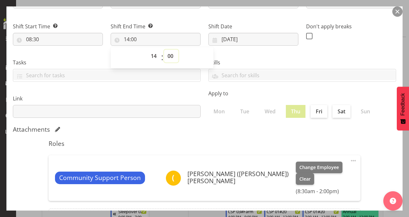
scroll to position [124, 0]
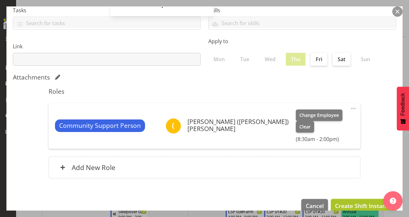
click at [342, 201] on span "Create Shift Instance" at bounding box center [363, 205] width 57 height 8
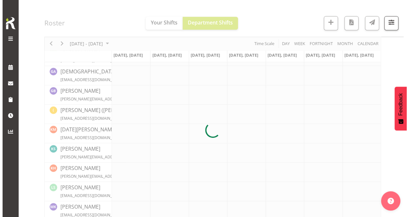
scroll to position [217, 0]
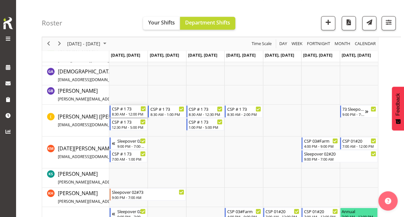
click at [118, 110] on div "CSP # 1 73" at bounding box center [129, 108] width 34 height 6
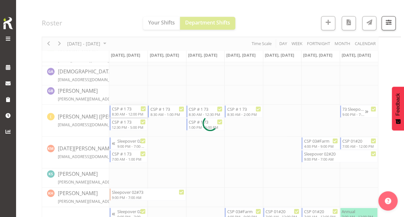
select select
select select "8"
select select "2025"
select select "12"
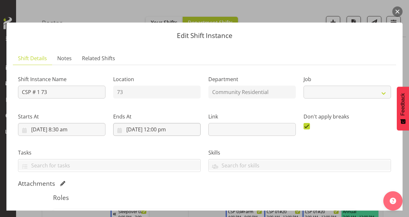
select select "2"
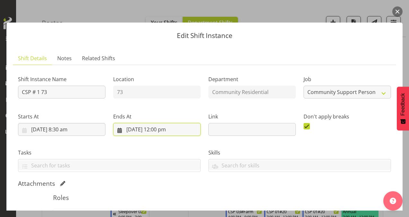
click at [167, 129] on input "[DATE] 12:00 pm" at bounding box center [156, 129] width 87 height 13
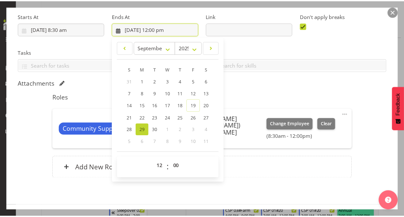
scroll to position [103, 0]
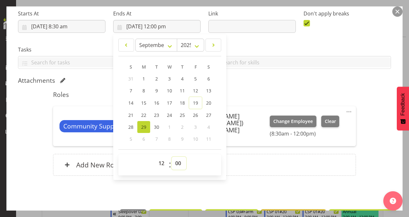
click at [178, 162] on select "00 01 02 03 04 05 06 07 08 09 10 11 12 13 14 15 16 17 18 19 20 21 22 23 24 25 2…" at bounding box center [179, 162] width 14 height 13
select select "30"
click at [172, 156] on select "00 01 02 03 04 05 06 07 08 09 10 11 12 13 14 15 16 17 18 19 20 21 22 23 24 25 2…" at bounding box center [179, 162] width 14 height 13
type input "[DATE] 12:30 pm"
click at [247, 158] on div "Add New Role" at bounding box center [204, 165] width 303 height 22
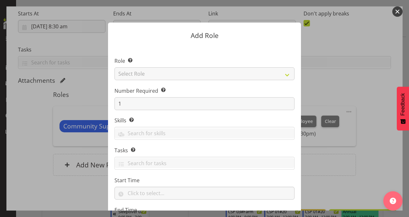
click at [398, 9] on button "button" at bounding box center [397, 11] width 10 height 10
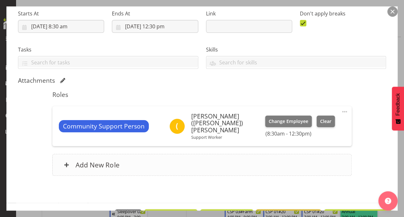
scroll to position [119, 0]
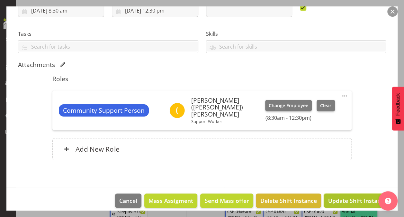
click at [334, 193] on button "Update Shift Instance" at bounding box center [357, 200] width 67 height 14
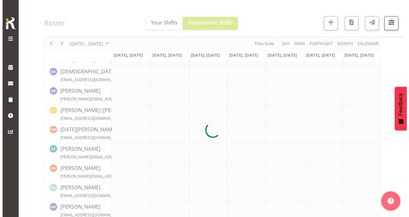
scroll to position [217, 0]
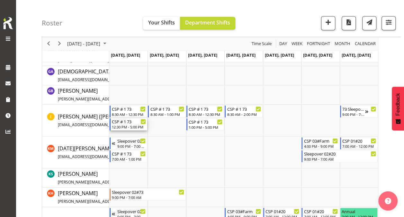
click at [132, 122] on div "CSP # 1 73" at bounding box center [129, 121] width 34 height 6
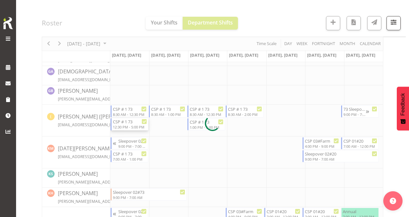
select select
select select "8"
select select "2025"
select select "12"
select select "30"
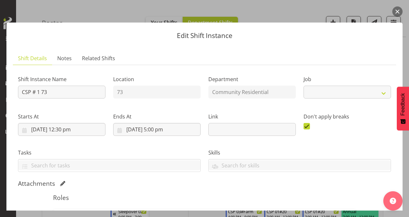
select select "2"
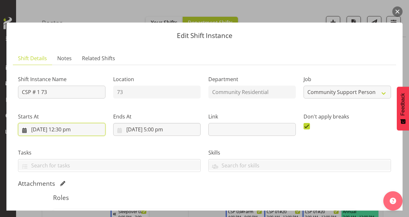
click at [64, 127] on input "[DATE] 12:30 pm" at bounding box center [61, 129] width 87 height 13
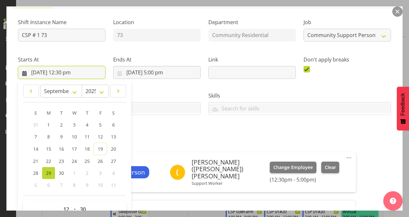
scroll to position [82, 0]
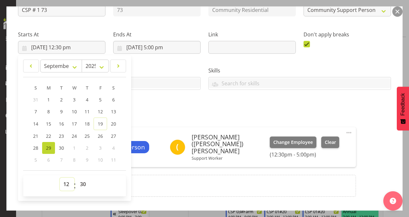
click at [66, 182] on select "00 01 02 03 04 05 06 07 08 09 10 11 12 13 14 15 16 17 18 19 20 21 22 23" at bounding box center [67, 183] width 14 height 13
select select "13"
click at [60, 177] on select "00 01 02 03 04 05 06 07 08 09 10 11 12 13 14 15 16 17 18 19 20 21 22 23" at bounding box center [67, 183] width 14 height 13
type input "[DATE] 1:30 pm"
click at [84, 183] on select "00 01 02 03 04 05 06 07 08 09 10 11 12 13 14 15 16 17 18 19 20 21 22 23 24 25 2…" at bounding box center [83, 183] width 14 height 13
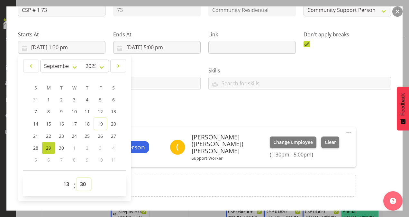
select select "0"
click at [76, 177] on select "00 01 02 03 04 05 06 07 08 09 10 11 12 13 14 15 16 17 18 19 20 21 22 23 24 25 2…" at bounding box center [83, 183] width 14 height 13
type input "[DATE] 1:00 pm"
click at [148, 97] on div "Attachments" at bounding box center [204, 101] width 373 height 8
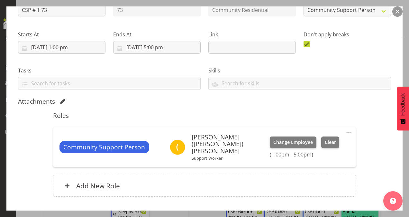
scroll to position [119, 0]
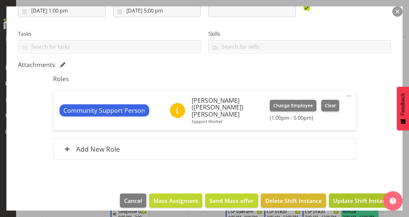
click at [337, 196] on span "Update Shift Instance" at bounding box center [362, 200] width 59 height 8
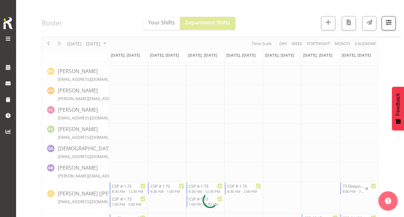
scroll to position [217, 0]
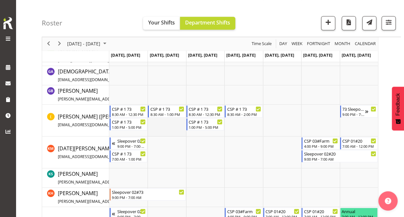
click at [157, 122] on td "Timeline Week of September 29, 2025" at bounding box center [166, 120] width 38 height 32
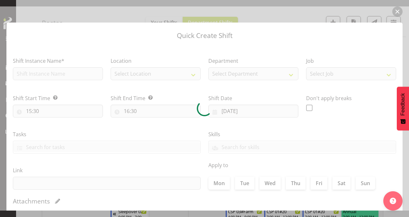
type input "[DATE]"
checkbox input "true"
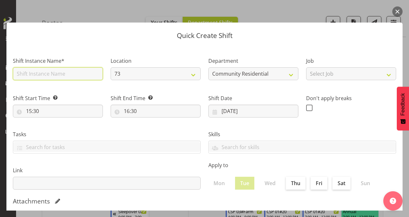
click at [44, 74] on input "text" at bounding box center [58, 73] width 90 height 13
click at [398, 9] on button "button" at bounding box center [397, 11] width 10 height 10
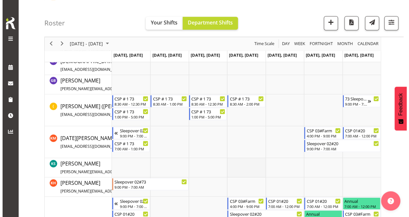
scroll to position [227, 0]
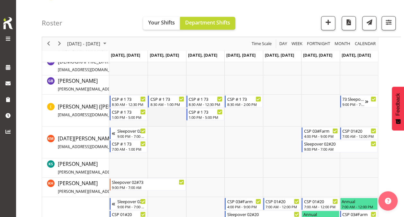
click at [167, 116] on td "Timeline Week of September 29, 2025" at bounding box center [166, 110] width 38 height 32
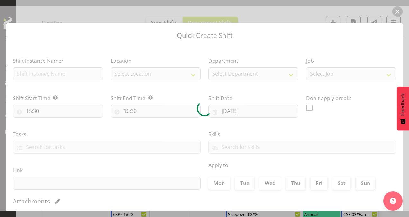
type input "[DATE]"
checkbox input "true"
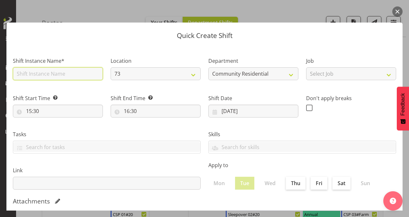
click at [70, 72] on input "text" at bounding box center [58, 73] width 90 height 13
type input "CSP # 1 73"
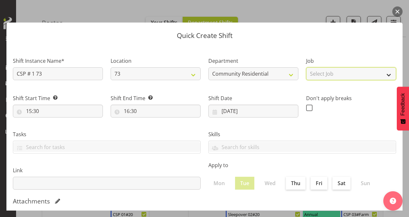
click at [327, 69] on select "Select Job Accounts Admin Art Coordinator Community Leader Community Support Pe…" at bounding box center [351, 73] width 90 height 13
select select "2"
click at [306, 67] on select "Select Job Accounts Admin Art Coordinator Community Leader Community Support Pe…" at bounding box center [351, 73] width 90 height 13
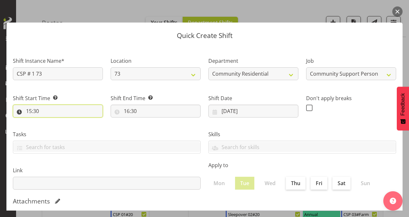
click at [32, 110] on input "15:30" at bounding box center [58, 110] width 90 height 13
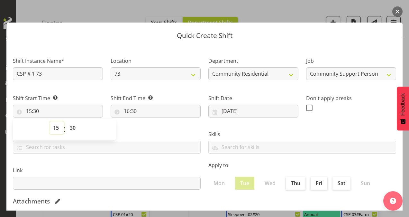
click at [57, 128] on select "00 01 02 03 04 05 06 07 08 09 10 11 12 13 14 15 16 17 18 19 20 21 22 23" at bounding box center [56, 127] width 14 height 13
select select "13"
click at [49, 121] on select "00 01 02 03 04 05 06 07 08 09 10 11 12 13 14 15 16 17 18 19 20 21 22 23" at bounding box center [56, 127] width 14 height 13
type input "13:30"
click at [75, 126] on select "00 01 02 03 04 05 06 07 08 09 10 11 12 13 14 15 16 17 18 19 20 21 22 23 24 25 2…" at bounding box center [73, 127] width 14 height 13
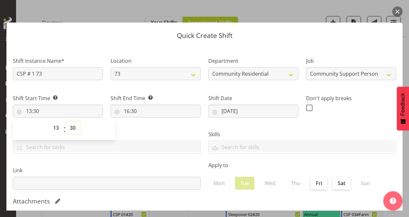
select select "0"
click at [66, 121] on select "00 01 02 03 04 05 06 07 08 09 10 11 12 13 14 15 16 17 18 19 20 21 22 23 24 25 2…" at bounding box center [73, 127] width 14 height 13
type input "13:00"
click at [127, 110] on input "16:30" at bounding box center [156, 110] width 90 height 13
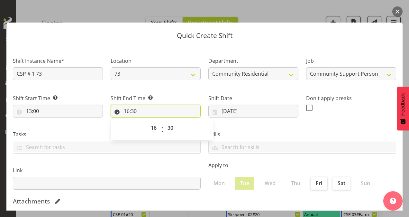
click at [136, 111] on input "16:30" at bounding box center [156, 110] width 90 height 13
click at [168, 129] on select "00 01 02 03 04 05 06 07 08 09 10 11 12 13 14 15 16 17 18 19 20 21 22 23 24 25 2…" at bounding box center [171, 127] width 14 height 13
select select "0"
click at [164, 121] on select "00 01 02 03 04 05 06 07 08 09 10 11 12 13 14 15 16 17 18 19 20 21 22 23 24 25 2…" at bounding box center [171, 127] width 14 height 13
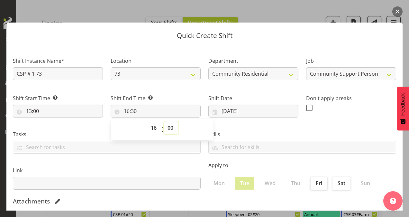
type input "16:00"
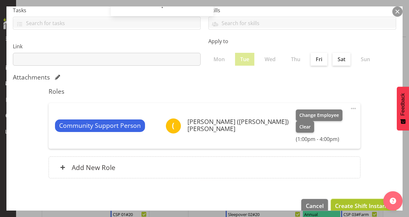
click at [347, 201] on span "Create Shift Instance" at bounding box center [363, 205] width 57 height 8
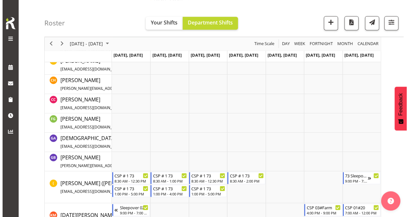
scroll to position [227, 0]
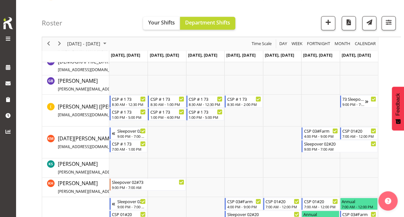
click at [347, 190] on td "Timeline Week of September 29, 2025" at bounding box center [359, 186] width 38 height 19
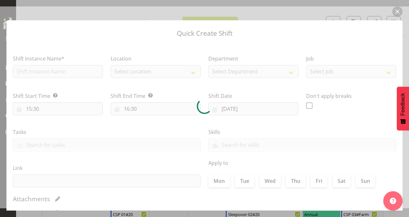
type input "[DATE]"
checkbox input "true"
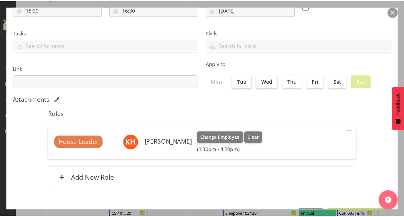
scroll to position [0, 0]
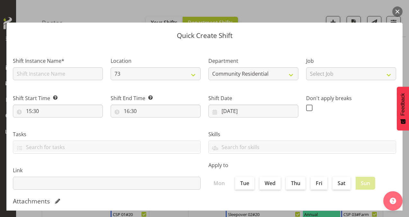
click at [398, 9] on button "button" at bounding box center [397, 11] width 10 height 10
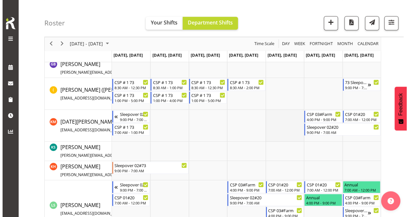
scroll to position [249, 0]
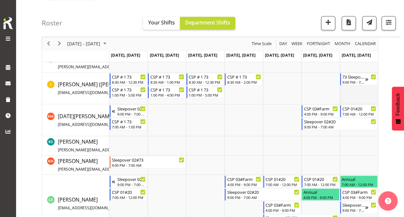
click at [362, 92] on td "Timeline Week of September 29, 2025" at bounding box center [359, 88] width 38 height 32
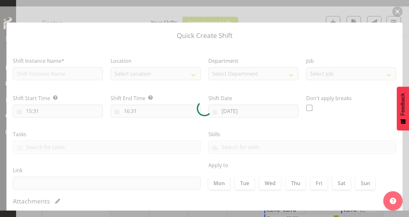
type input "[DATE]"
checkbox input "true"
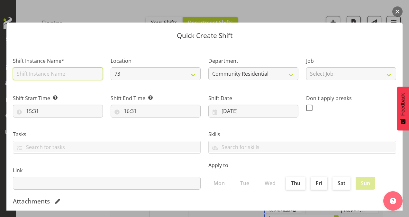
click at [47, 77] on input "text" at bounding box center [58, 73] width 90 height 13
type input "CSP # 1 73"
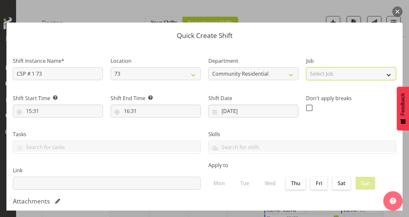
click at [351, 71] on select "Select Job Accounts Admin Art Coordinator Community Leader Community Support Pe…" at bounding box center [351, 73] width 90 height 13
select select "2"
click at [306, 67] on select "Select Job Accounts Admin Art Coordinator Community Leader Community Support Pe…" at bounding box center [351, 73] width 90 height 13
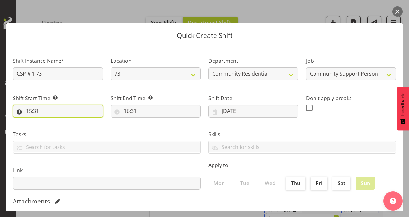
click at [29, 111] on input "15:31" at bounding box center [58, 110] width 90 height 13
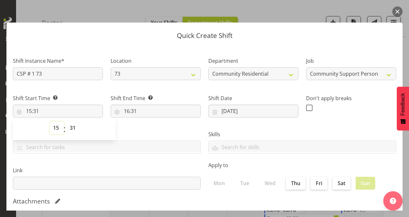
click at [55, 127] on select "00 01 02 03 04 05 06 07 08 09 10 11 12 13 14 15 16 17 18 19 20 21 22 23" at bounding box center [56, 127] width 14 height 13
select select "16"
click at [49, 121] on select "00 01 02 03 04 05 06 07 08 09 10 11 12 13 14 15 16 17 18 19 20 21 22 23" at bounding box center [56, 127] width 14 height 13
type input "16:31"
click at [73, 128] on select "00 01 02 03 04 05 06 07 08 09 10 11 12 13 14 15 16 17 18 19 20 21 22 23 24 25 2…" at bounding box center [73, 127] width 14 height 13
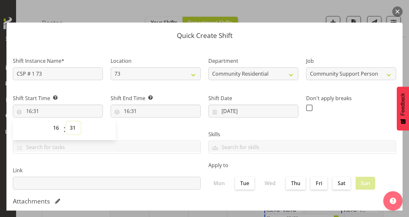
select select "0"
click at [66, 121] on select "00 01 02 03 04 05 06 07 08 09 10 11 12 13 14 15 16 17 18 19 20 21 22 23 24 25 2…" at bounding box center [73, 127] width 14 height 13
type input "16:00"
click at [126, 109] on input "16:31" at bounding box center [156, 110] width 90 height 13
click at [153, 126] on select "00 01 02 03 04 05 06 07 08 09 10 11 12 13 14 15 16 17 18 19 20 21 22 23" at bounding box center [154, 127] width 14 height 13
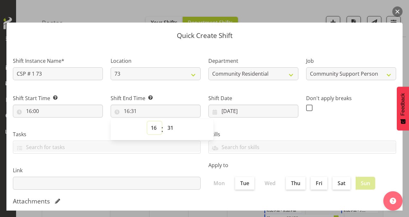
select select "21"
click at [147, 121] on select "00 01 02 03 04 05 06 07 08 09 10 11 12 13 14 15 16 17 18 19 20 21 22 23" at bounding box center [154, 127] width 14 height 13
type input "21:31"
click at [169, 126] on select "00 01 02 03 04 05 06 07 08 09 10 11 12 13 14 15 16 17 18 19 20 21 22 23 24 25 2…" at bounding box center [171, 127] width 14 height 13
select select "0"
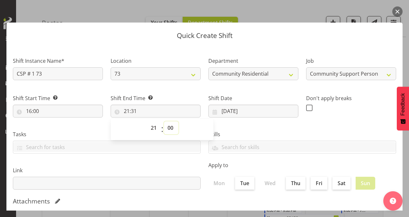
click at [164, 121] on select "00 01 02 03 04 05 06 07 08 09 10 11 12 13 14 15 16 17 18 19 20 21 22 23 24 25 2…" at bounding box center [171, 127] width 14 height 13
type input "21:00"
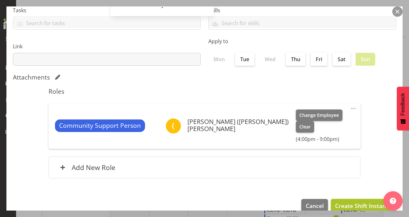
click at [341, 201] on span "Create Shift Instance" at bounding box center [363, 205] width 57 height 8
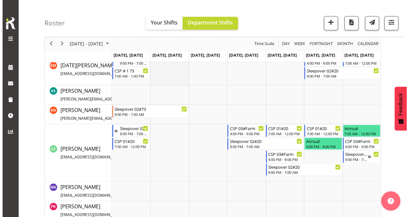
scroll to position [299, 0]
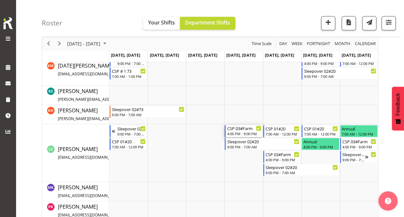
click at [240, 132] on div "4:00 PM - 9:00 PM" at bounding box center [244, 133] width 34 height 5
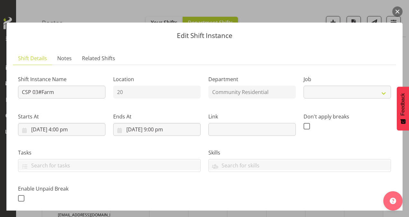
select select "2"
drag, startPoint x: 56, startPoint y: 92, endPoint x: -1, endPoint y: 96, distance: 57.4
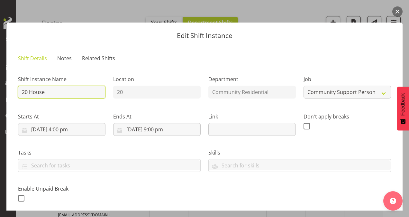
type input "20 House Leader"
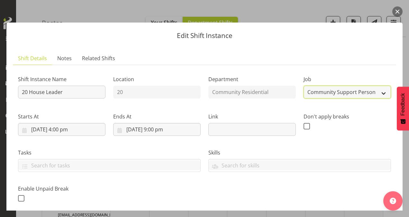
click at [328, 92] on select "Create new job Accounts Admin Art Coordinator Community Leader Community Suppor…" at bounding box center [346, 91] width 87 height 13
select select "1"
click at [303, 85] on select "Create new job Accounts Admin Art Coordinator Community Leader Community Suppor…" at bounding box center [346, 91] width 87 height 13
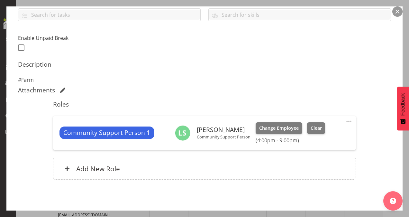
scroll to position [155, 0]
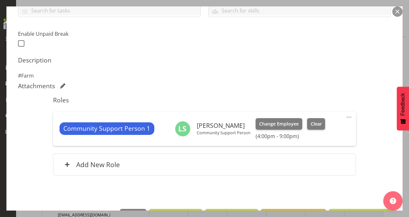
click at [345, 115] on span at bounding box center [349, 117] width 8 height 8
click at [298, 153] on link "Delete" at bounding box center [322, 154] width 62 height 12
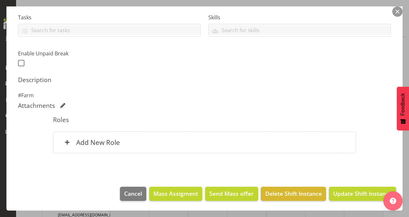
scroll to position [134, 0]
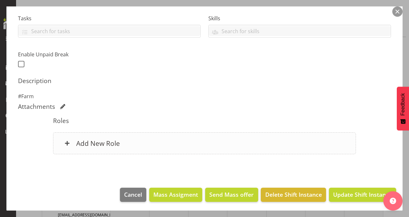
click at [98, 139] on h6 "Add New Role" at bounding box center [98, 143] width 44 height 8
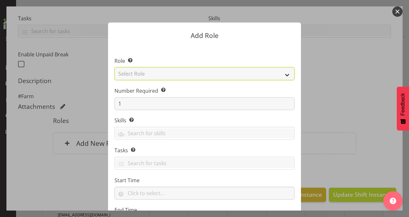
click at [192, 72] on select "Select Role Area Manager Art Coordination Community - SIL Community Leader Comm…" at bounding box center [204, 73] width 180 height 13
select select "12"
click at [114, 67] on select "Select Role Area Manager Art Coordination Community - SIL Community Leader Comm…" at bounding box center [204, 73] width 180 height 13
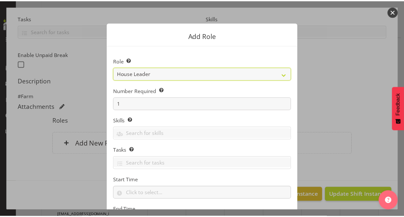
scroll to position [62, 0]
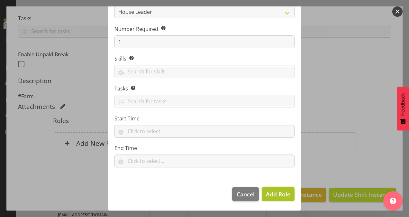
click at [269, 193] on span "Add Role" at bounding box center [278, 194] width 24 height 8
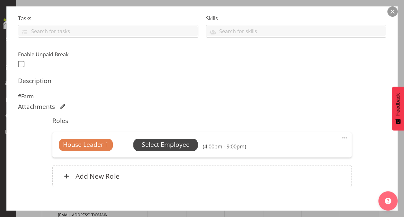
click at [159, 142] on span "Select Employee" at bounding box center [166, 144] width 48 height 9
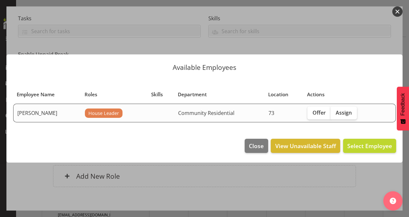
click at [344, 115] on span "Assign" at bounding box center [343, 112] width 16 height 6
click at [334, 114] on input "Assign" at bounding box center [332, 112] width 4 height 4
checkbox input "true"
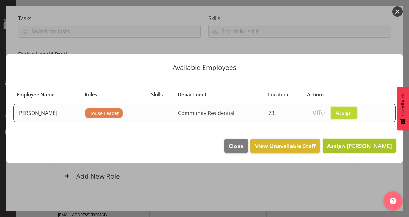
click at [355, 143] on span "Assign [PERSON_NAME]" at bounding box center [359, 146] width 65 height 8
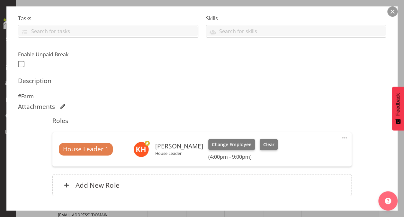
scroll to position [176, 0]
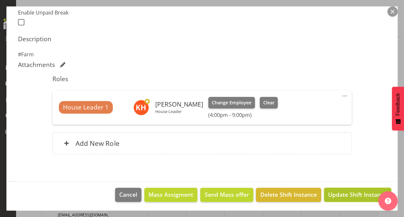
click at [336, 192] on span "Update Shift Instance" at bounding box center [357, 194] width 59 height 8
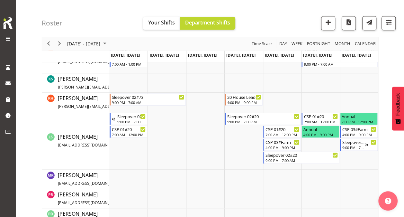
scroll to position [312, 0]
